Goal: Find specific page/section: Find specific page/section

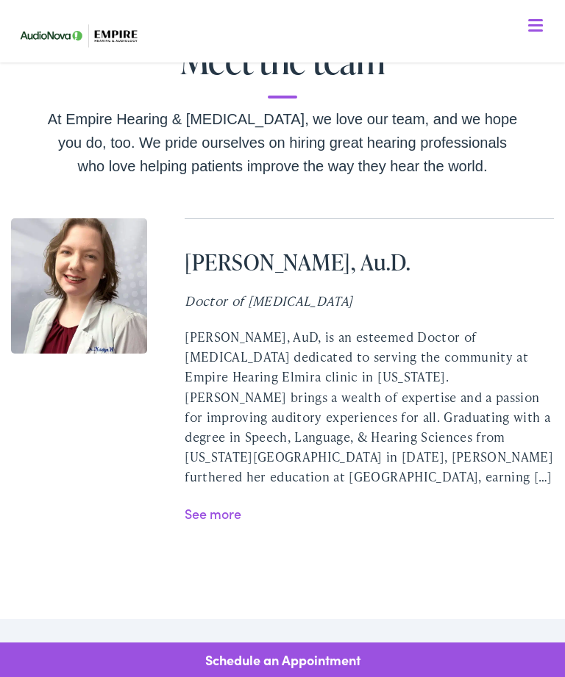
scroll to position [2924, 0]
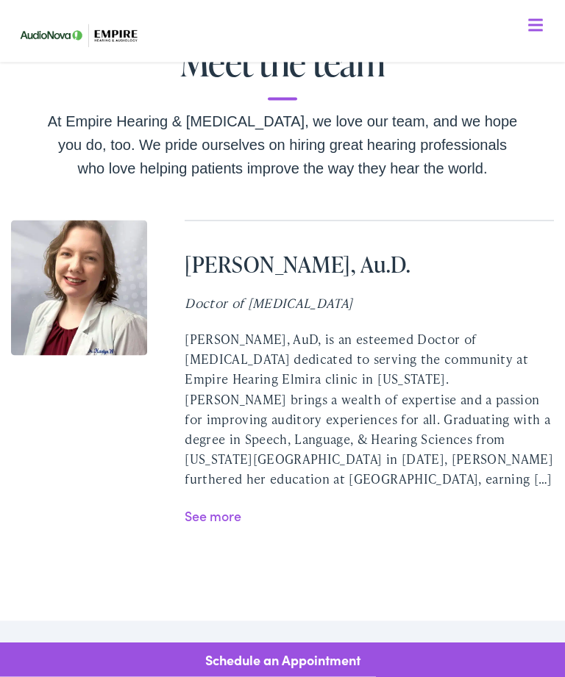
click at [206, 506] on link "See more" at bounding box center [213, 515] width 57 height 18
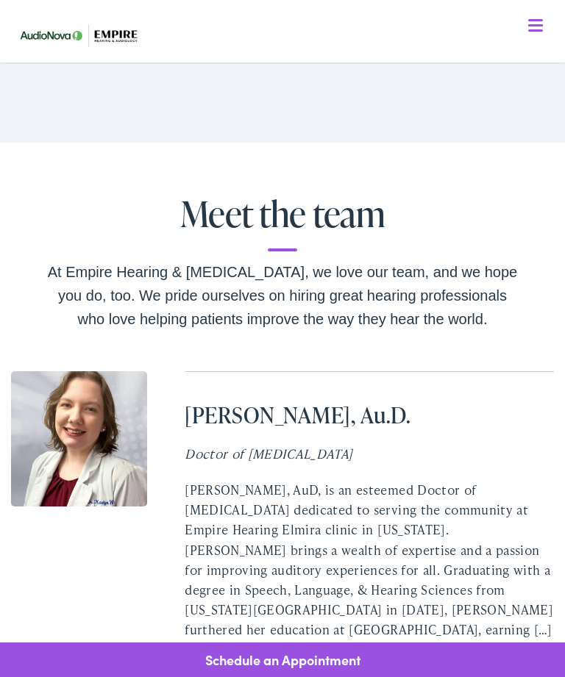
scroll to position [2771, 0]
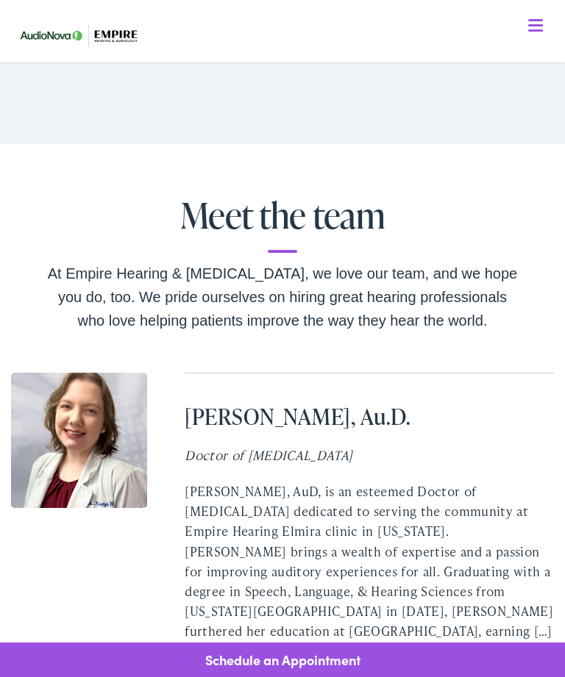
click at [282, 196] on h2 "Meet the team" at bounding box center [282, 224] width 470 height 57
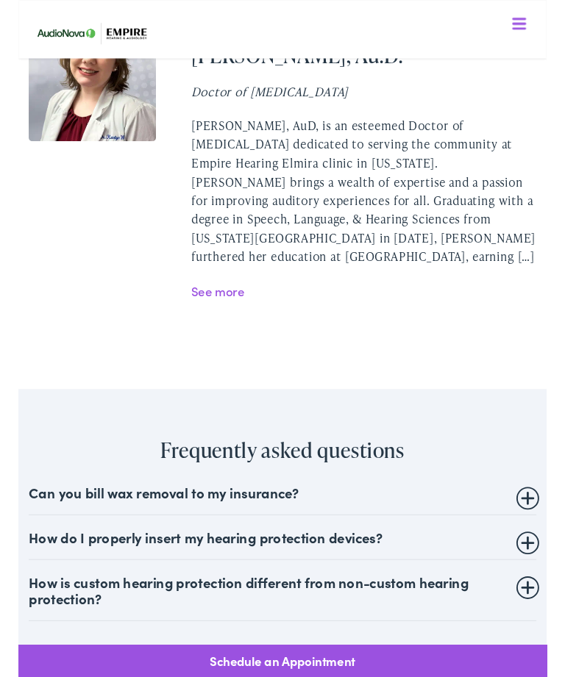
scroll to position [3135, 0]
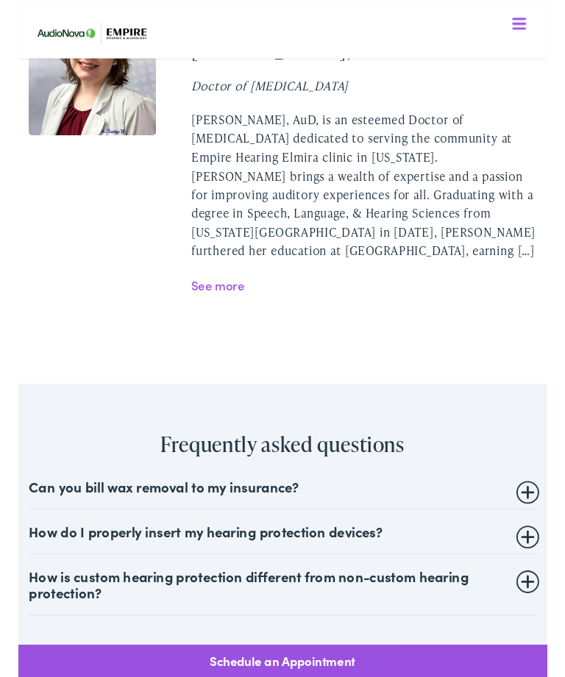
click at [146, 512] on summary "Can you bill wax removal to my insurance?" at bounding box center [282, 521] width 542 height 18
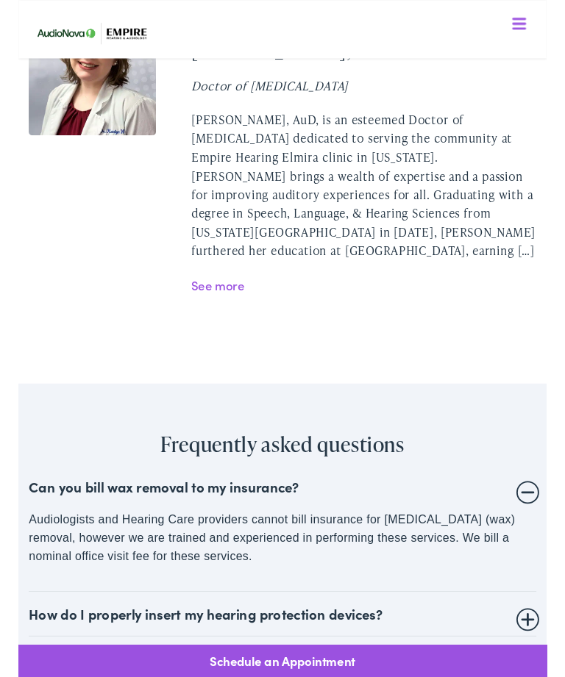
click at [534, 512] on summary "Can you bill wax removal to my insurance?" at bounding box center [282, 521] width 542 height 18
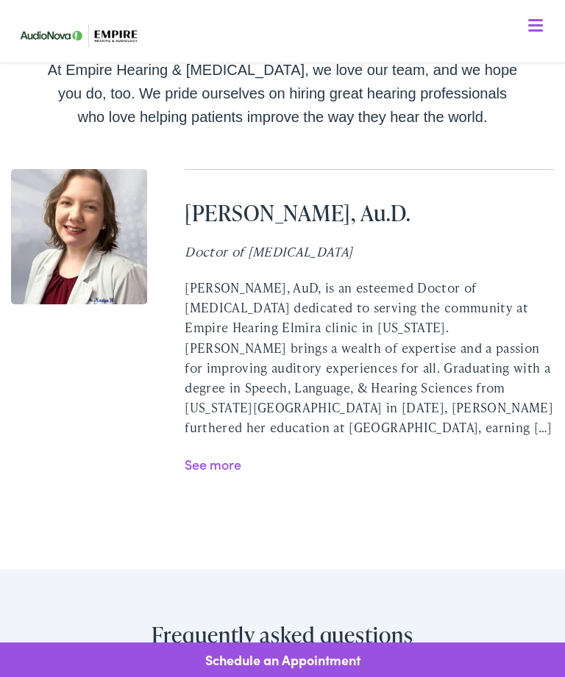
scroll to position [2974, 0]
click at [213, 456] on link "See more" at bounding box center [213, 465] width 57 height 18
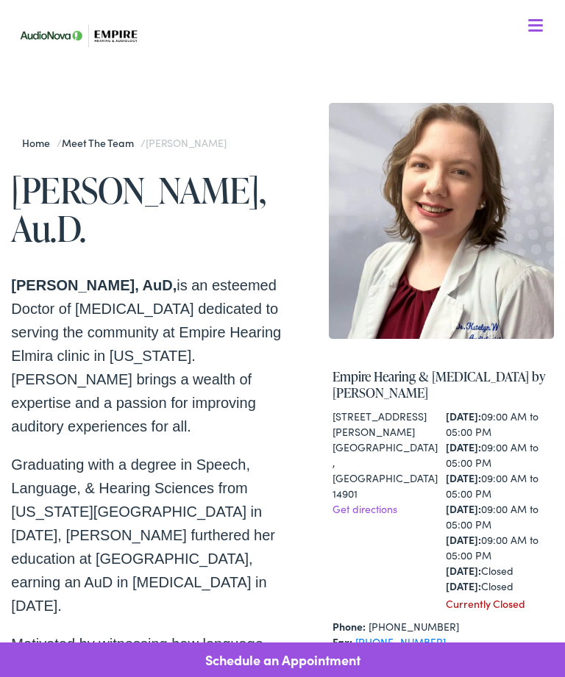
click at [112, 147] on link "Meet the Team" at bounding box center [101, 142] width 79 height 15
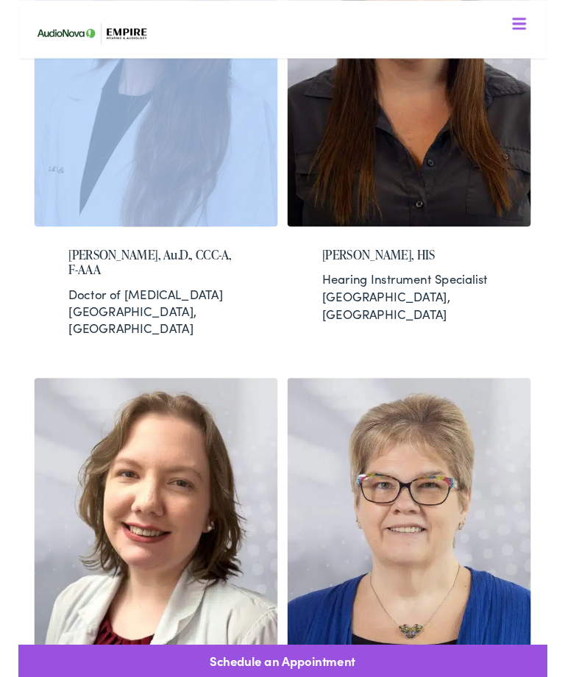
scroll to position [2663, 0]
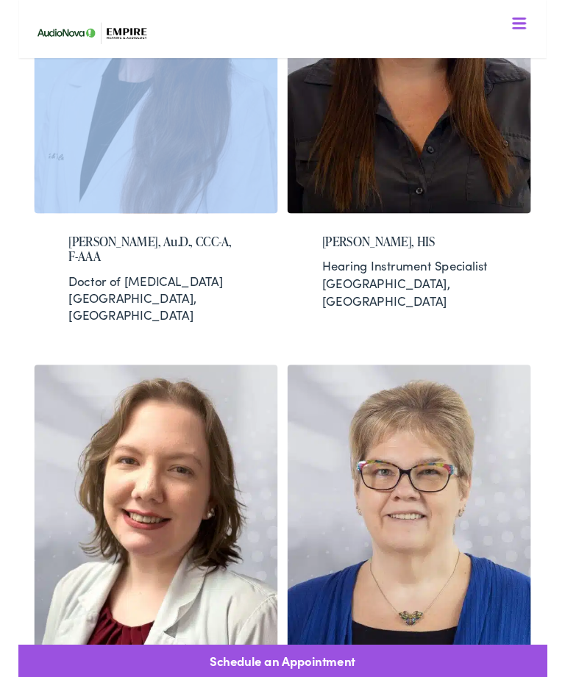
click at [103, 478] on img at bounding box center [147, 572] width 260 height 364
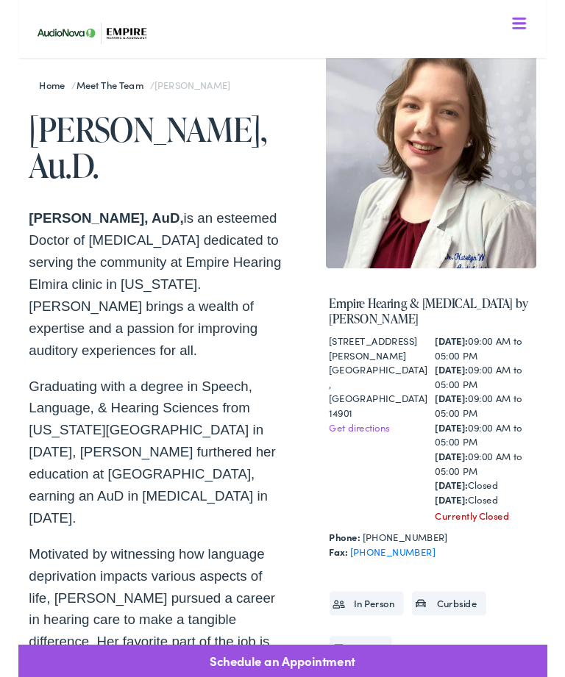
scroll to position [52, 0]
